Goal: Communication & Community: Connect with others

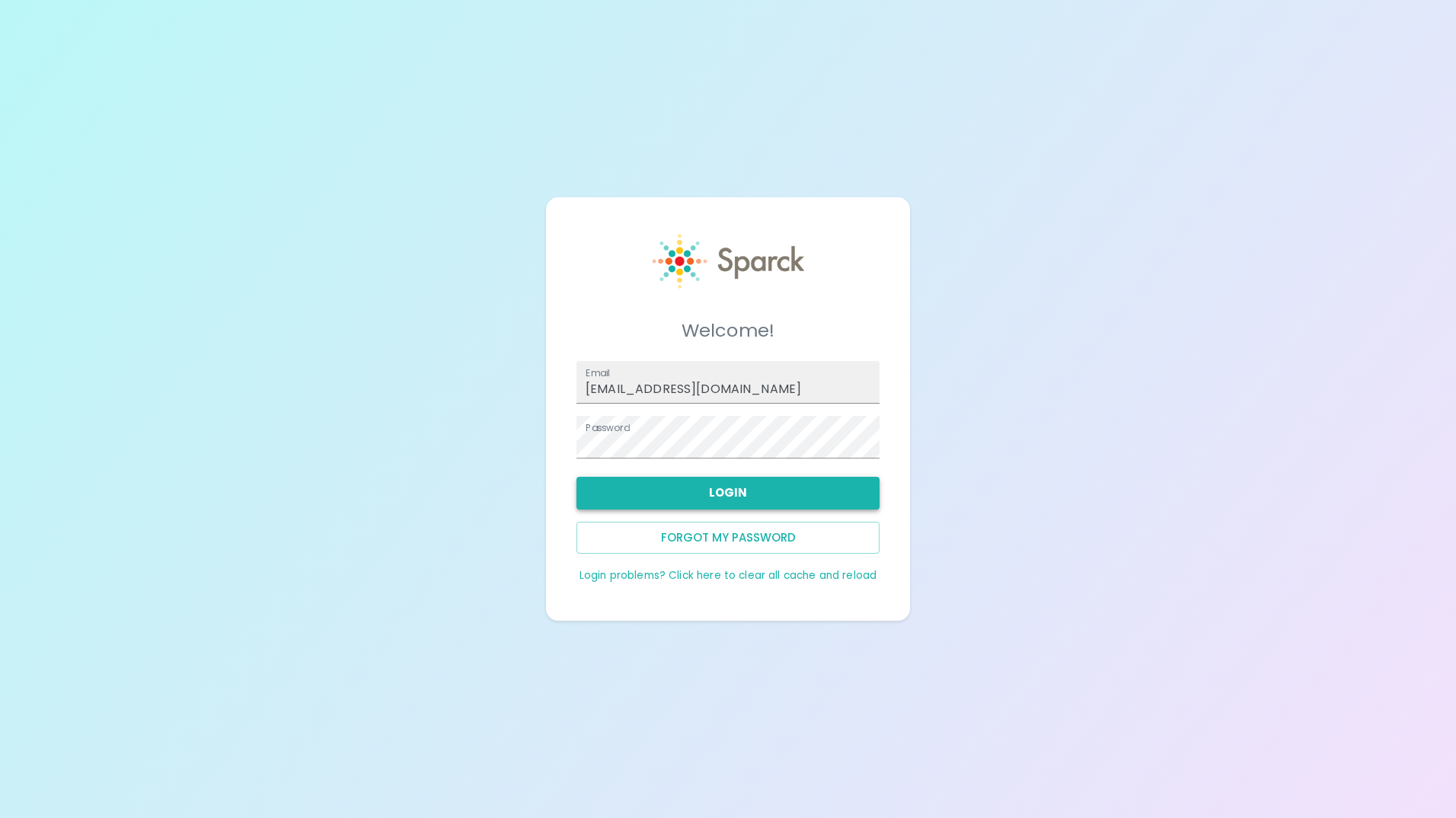
click at [672, 496] on button "Login" at bounding box center [728, 493] width 303 height 32
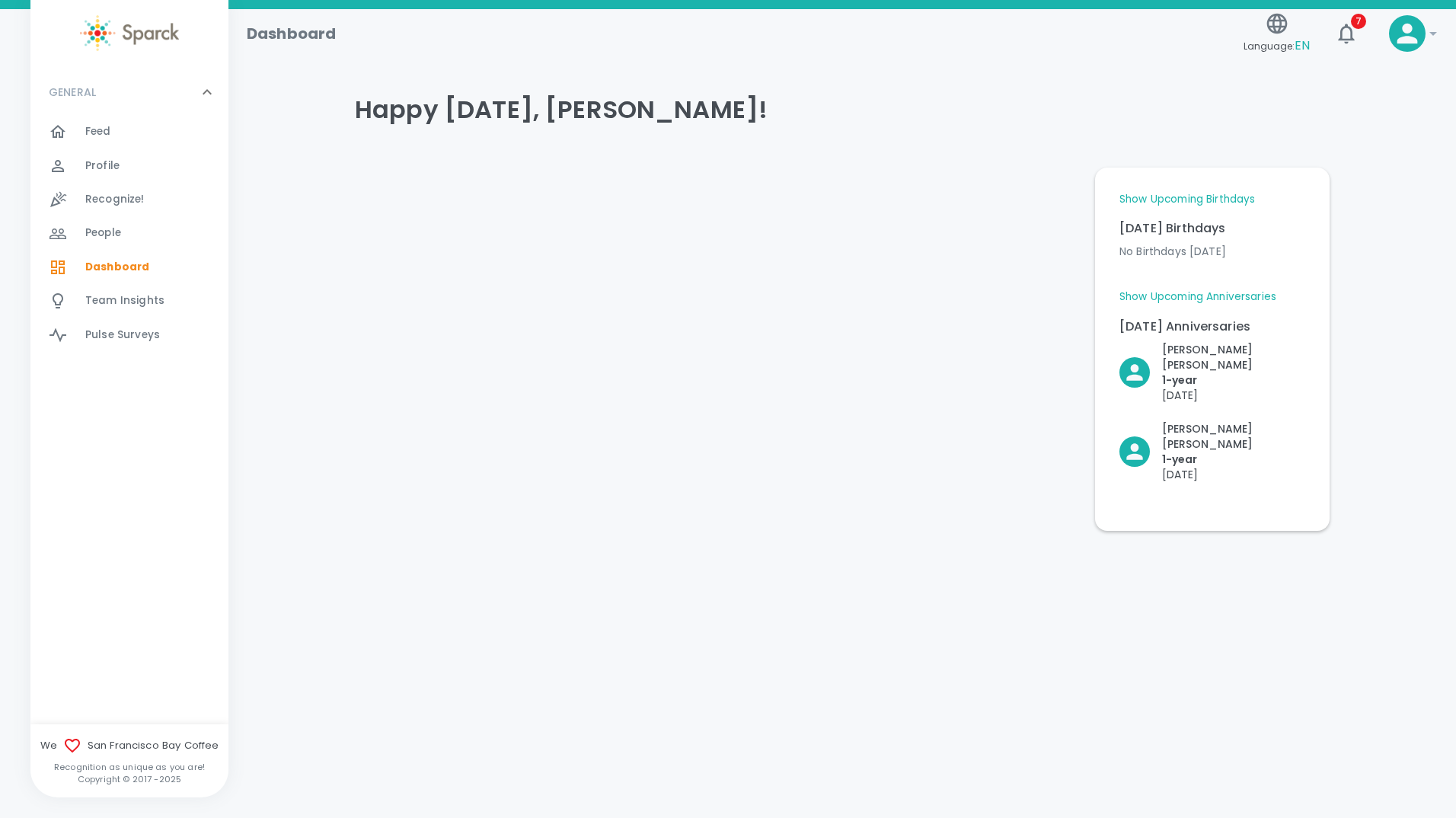
click at [101, 128] on span "Feed" at bounding box center [98, 132] width 26 height 15
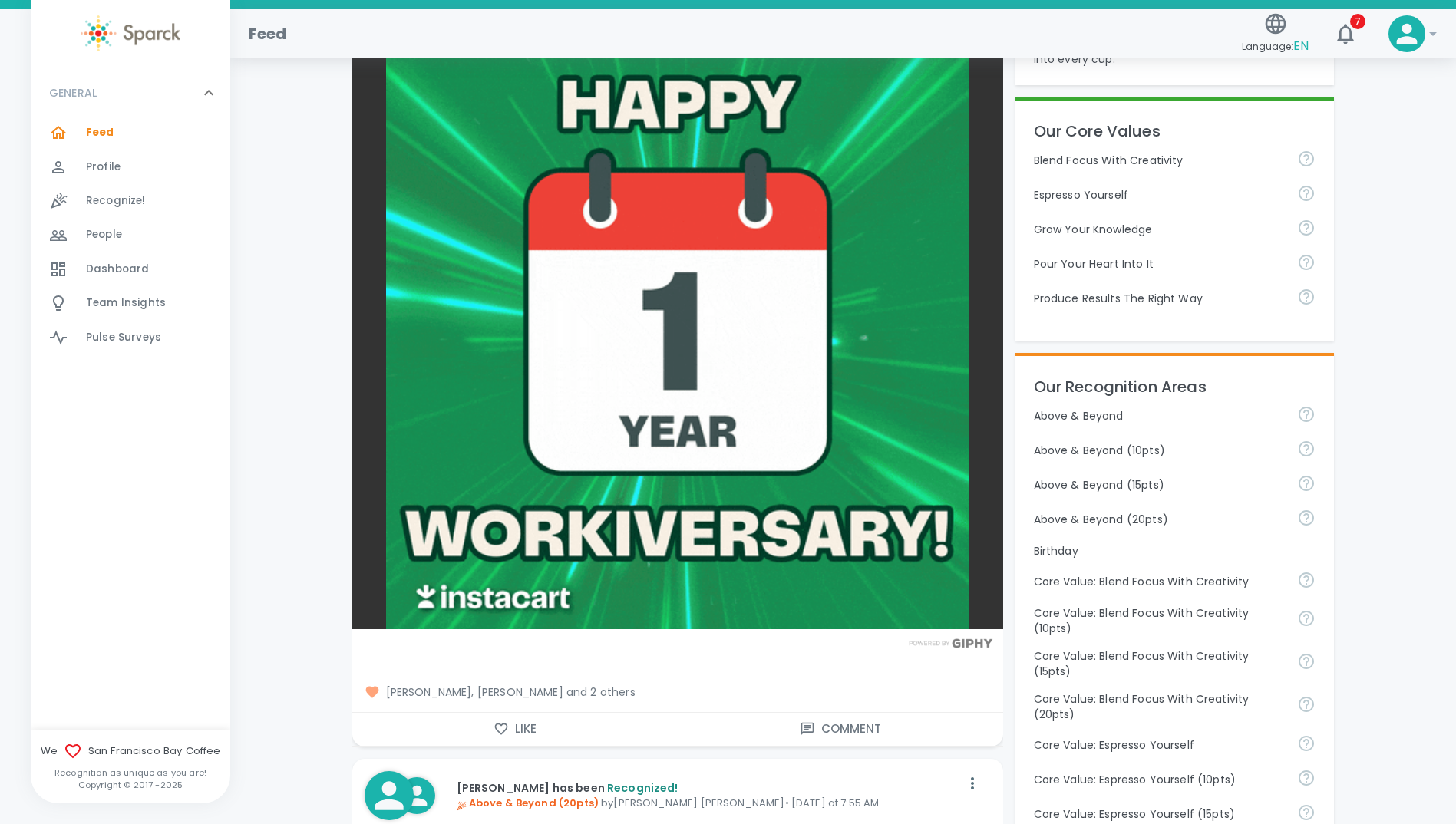
scroll to position [614, 0]
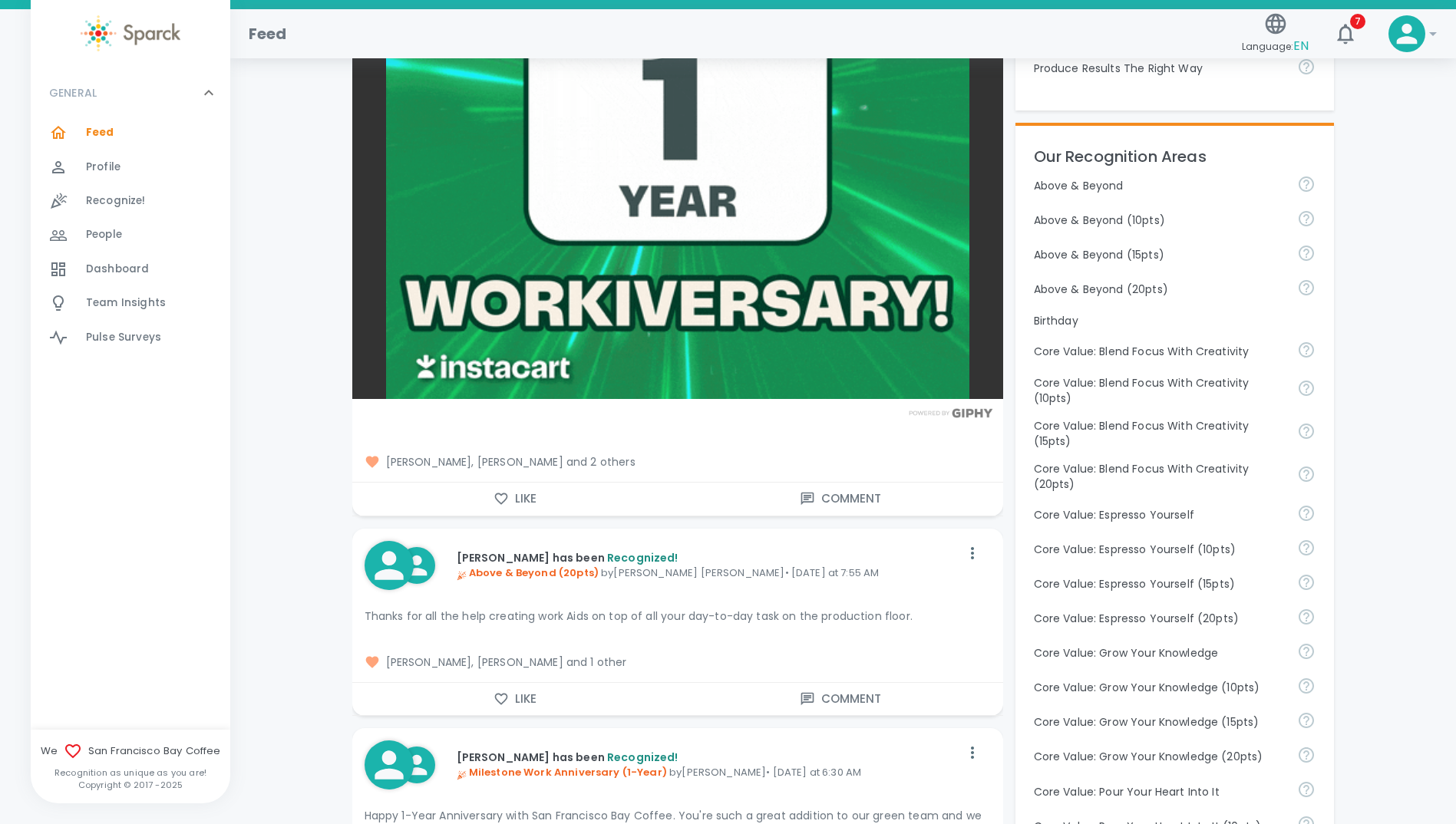
click at [647, 463] on span "[PERSON_NAME], [PERSON_NAME] and 2 others" at bounding box center [678, 462] width 627 height 15
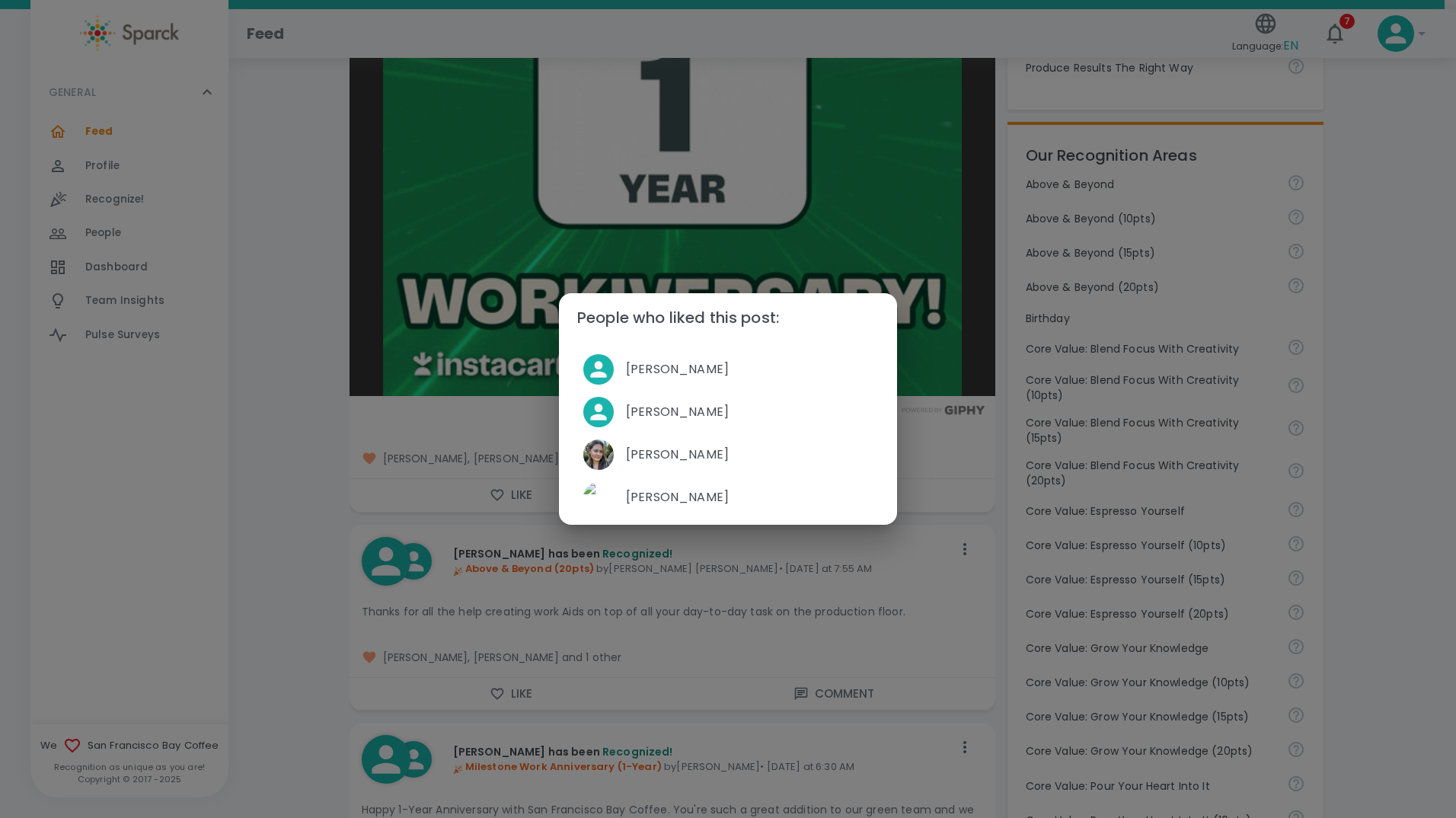
drag, startPoint x: 283, startPoint y: 380, endPoint x: 324, endPoint y: 378, distance: 41.0
click at [283, 379] on div "People who liked this post: [PERSON_NAME] [PERSON_NAME] [PERSON_NAME] [PERSON_N…" at bounding box center [728, 409] width 1456 height 818
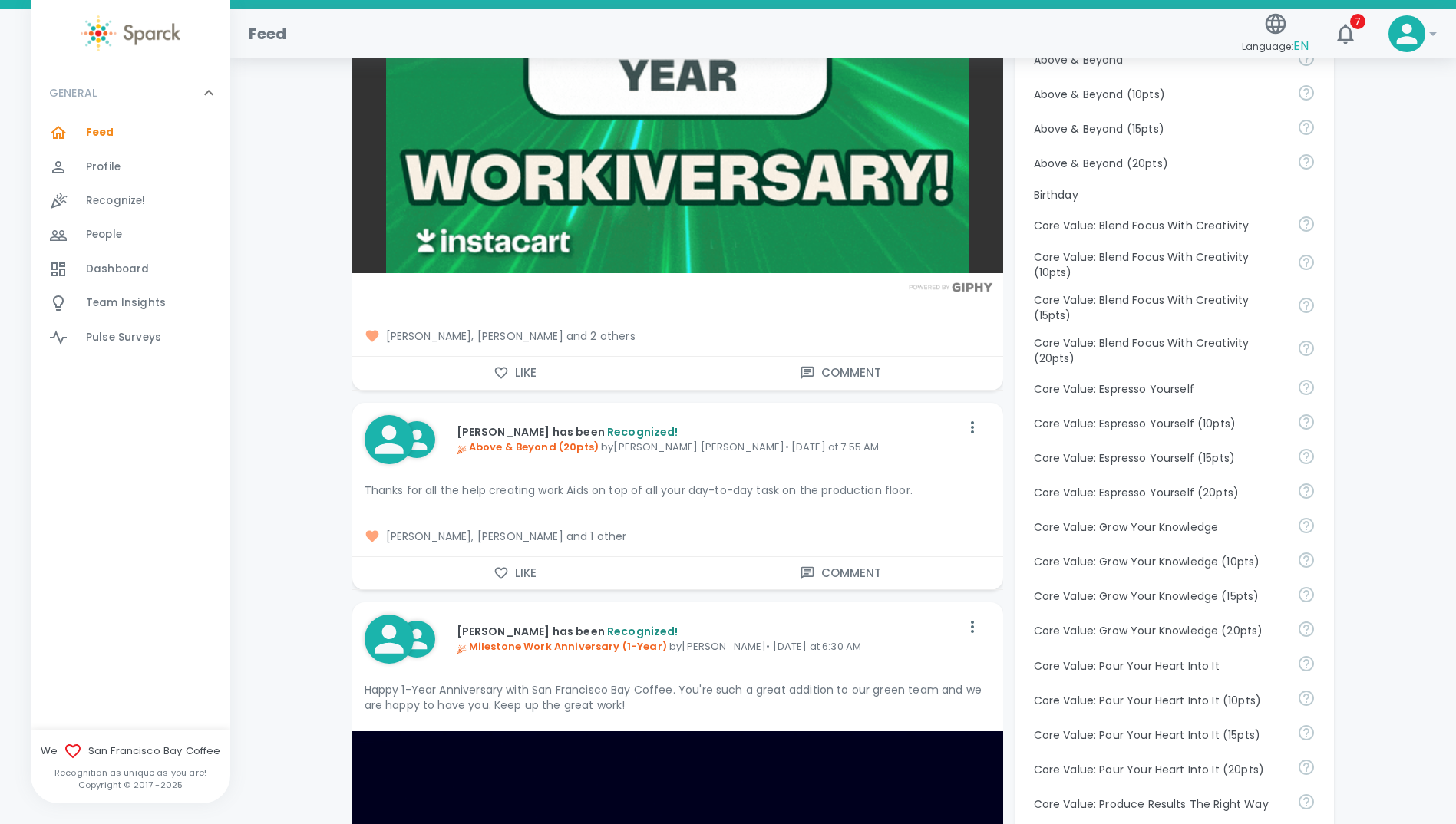
scroll to position [844, 0]
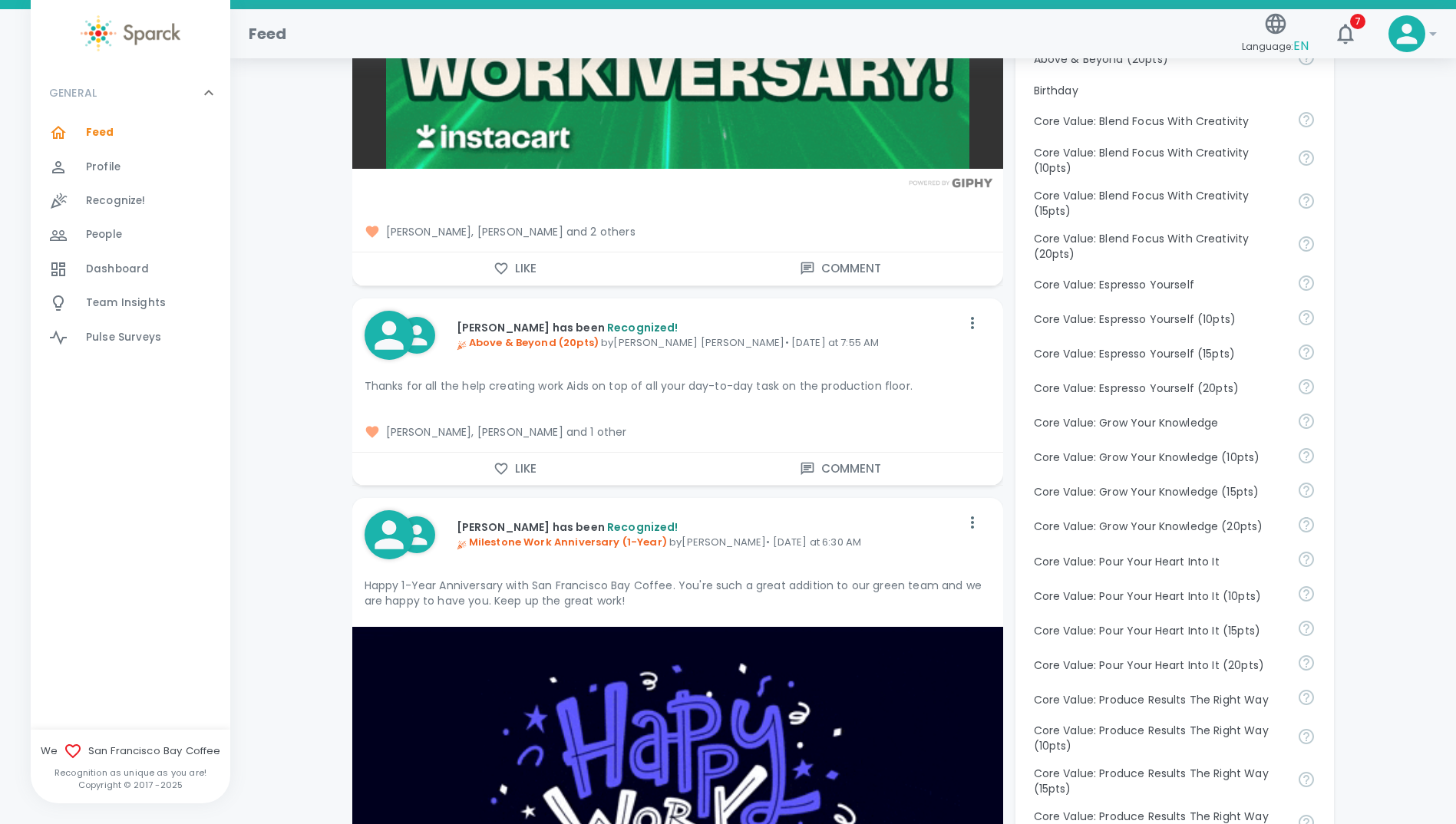
click at [639, 435] on span "[PERSON_NAME], [PERSON_NAME] and 1 other" at bounding box center [678, 432] width 627 height 15
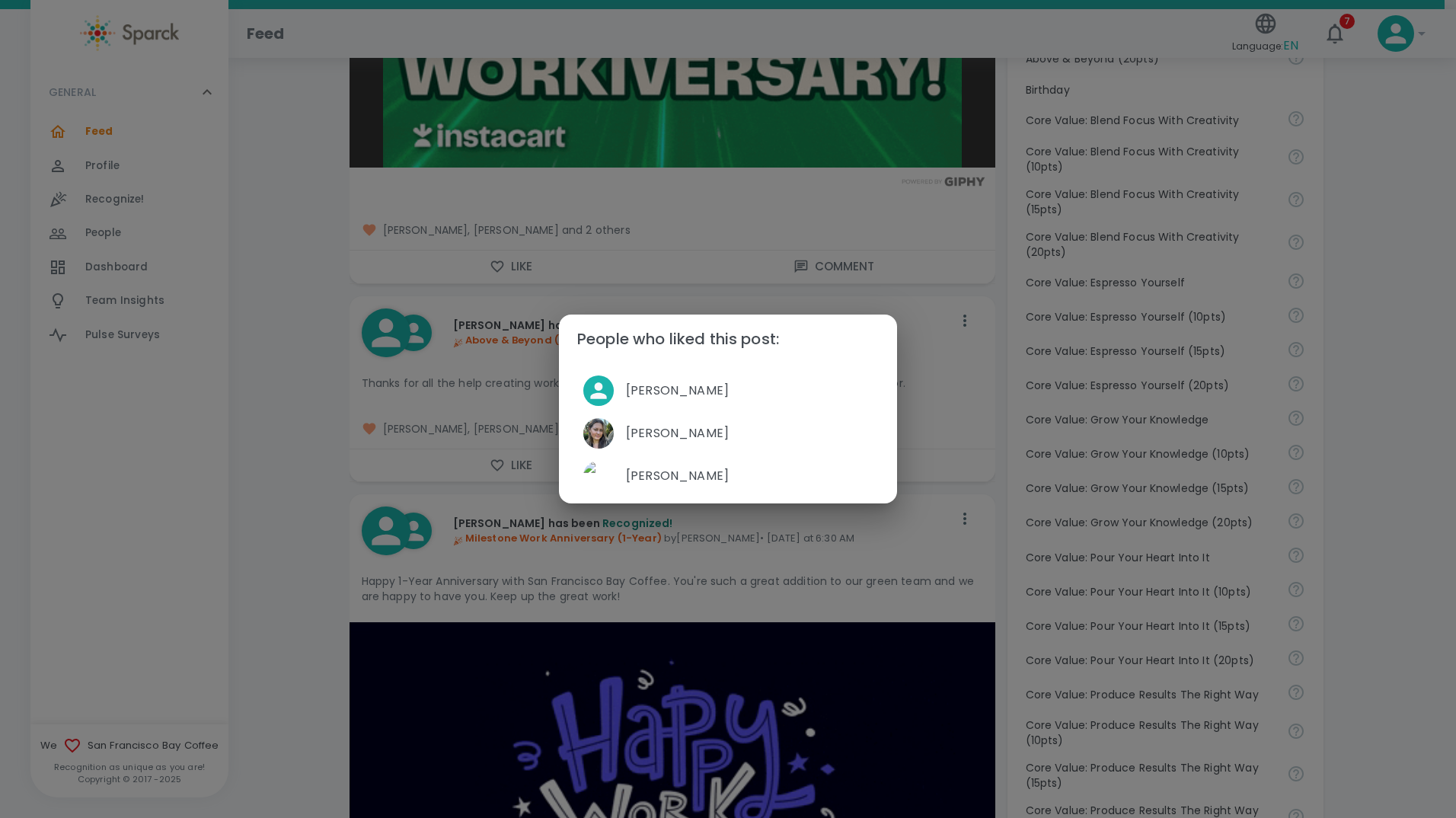
click at [326, 457] on div "People who liked this post: [PERSON_NAME] [PERSON_NAME] [PERSON_NAME]" at bounding box center [728, 409] width 1456 height 818
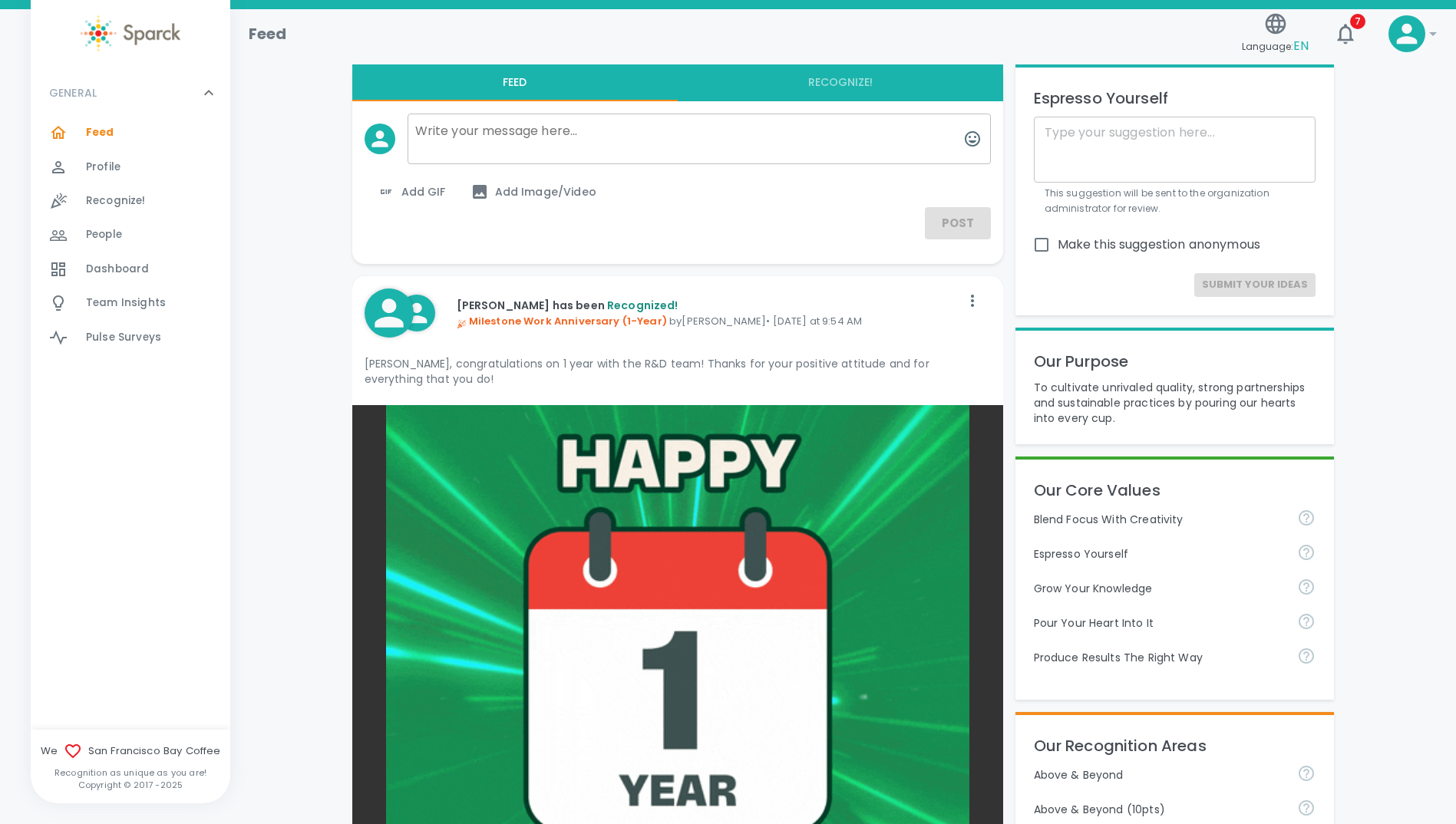
scroll to position [0, 0]
